Goal: Task Accomplishment & Management: Manage account settings

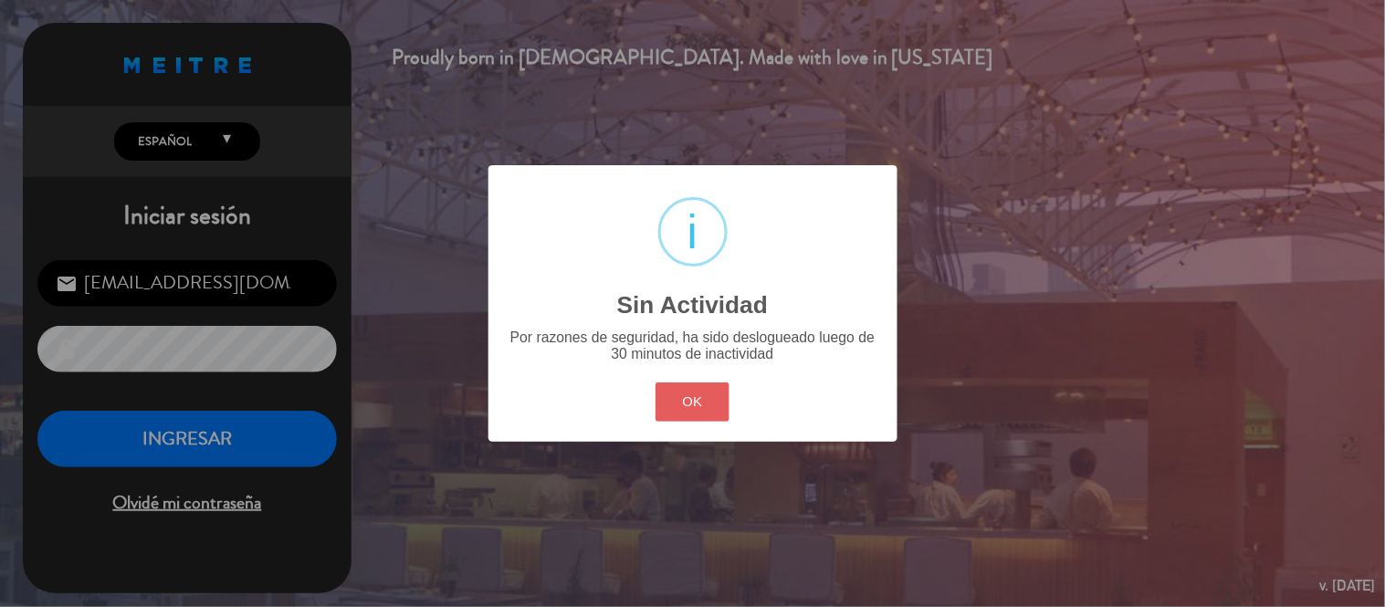
click at [694, 408] on button "OK" at bounding box center [692, 401] width 74 height 39
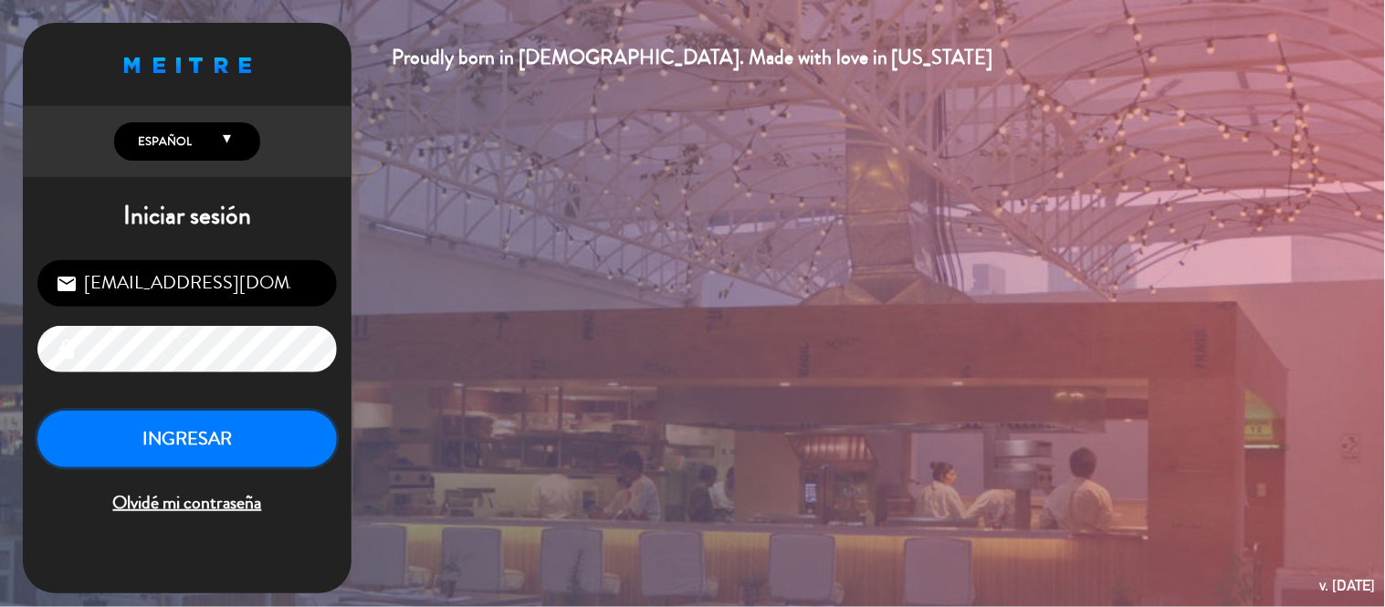
click at [185, 443] on button "INGRESAR" at bounding box center [186, 439] width 299 height 57
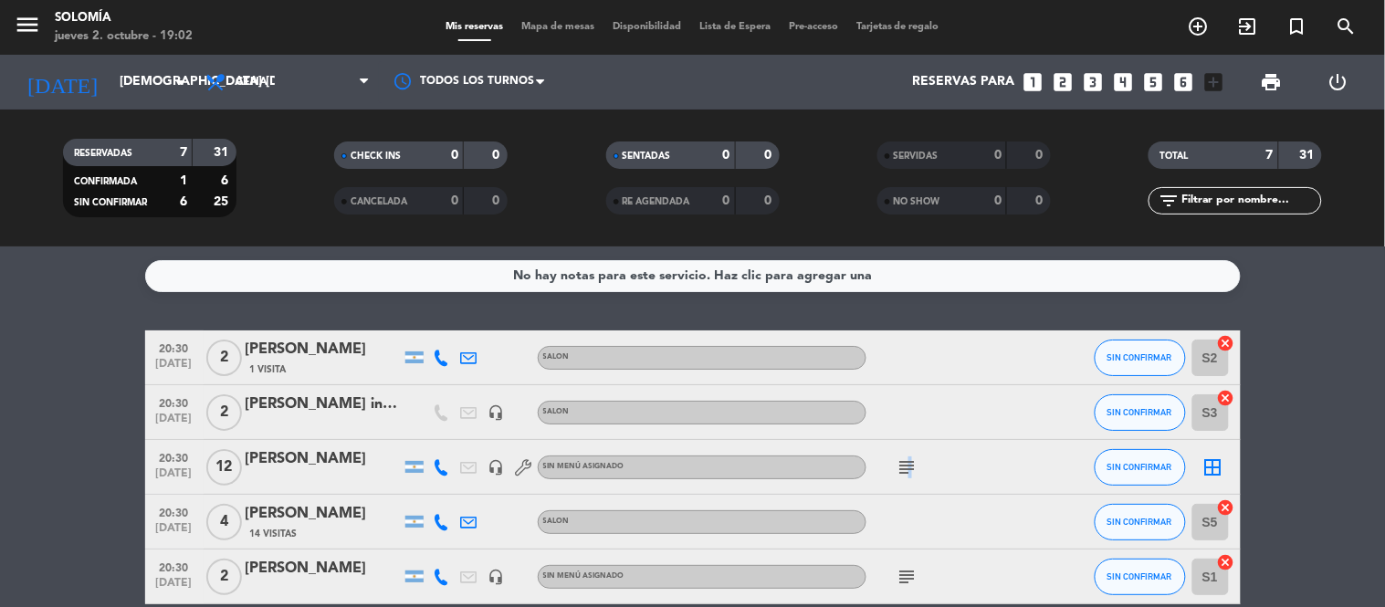
click at [910, 463] on icon "subject" at bounding box center [907, 467] width 22 height 22
click at [900, 599] on div "subject" at bounding box center [948, 576] width 164 height 54
click at [901, 576] on icon "subject" at bounding box center [907, 577] width 22 height 22
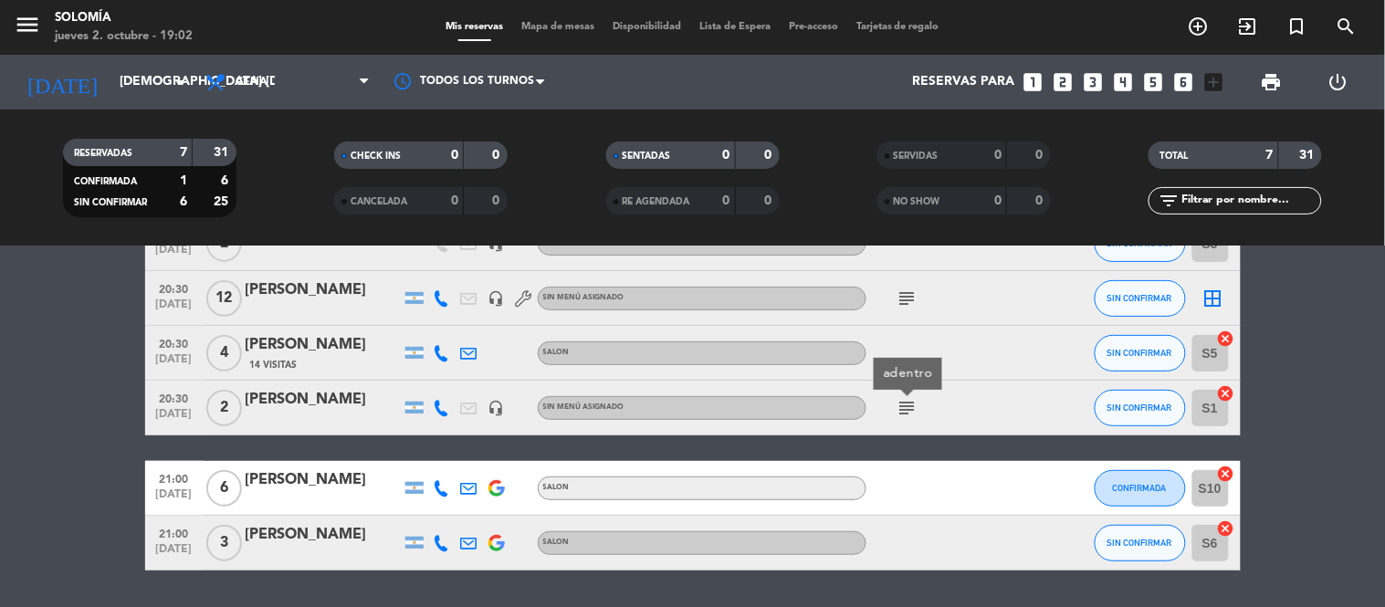
scroll to position [203, 0]
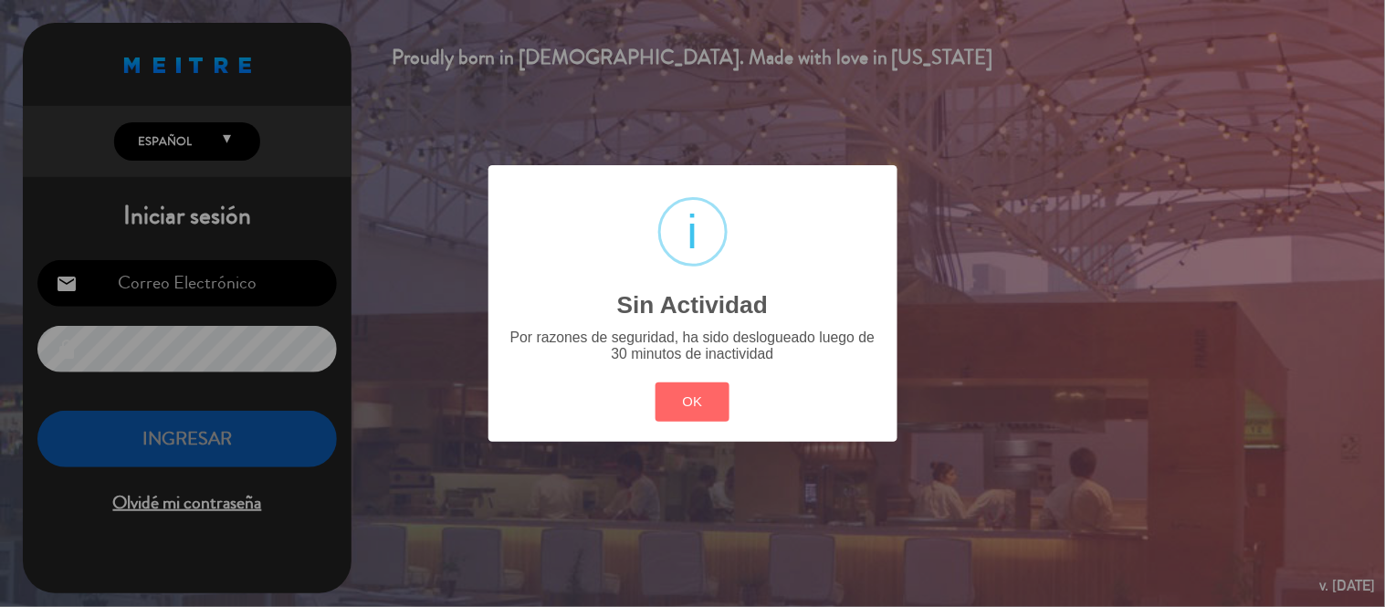
type input "[EMAIL_ADDRESS][DOMAIN_NAME]"
